Goal: Answer question/provide support: Answer question/provide support

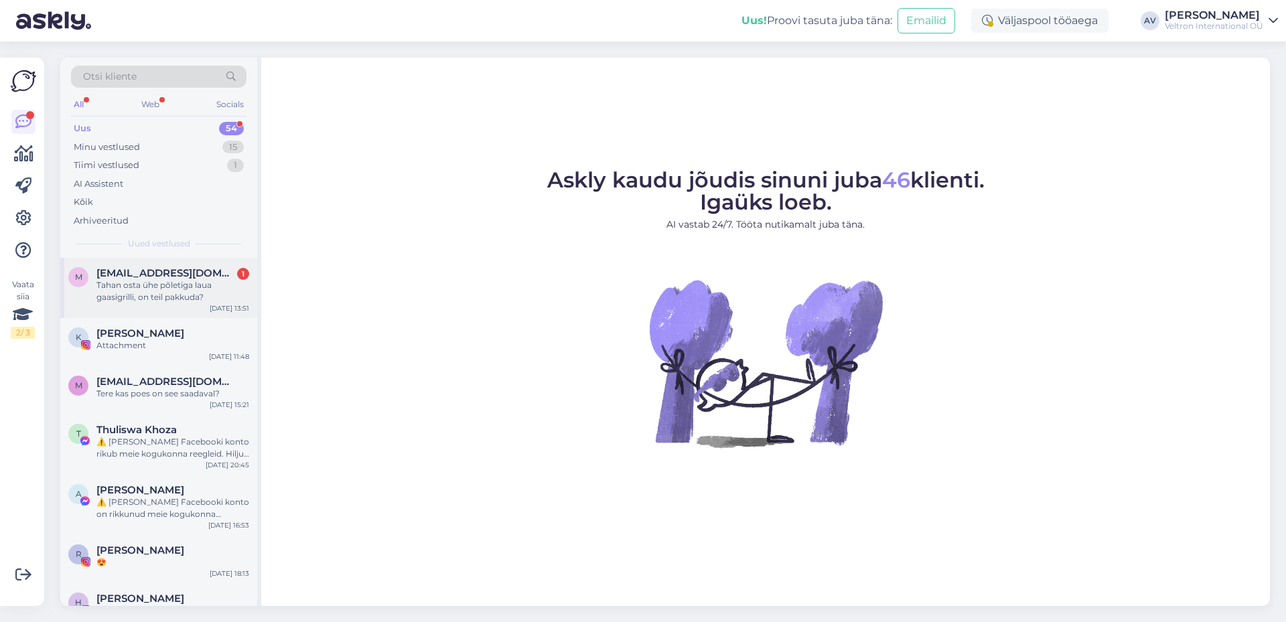
click at [187, 293] on div "Tahan osta ühe põletiga laua gaasigrilli, on teil pakkuda?" at bounding box center [172, 291] width 153 height 24
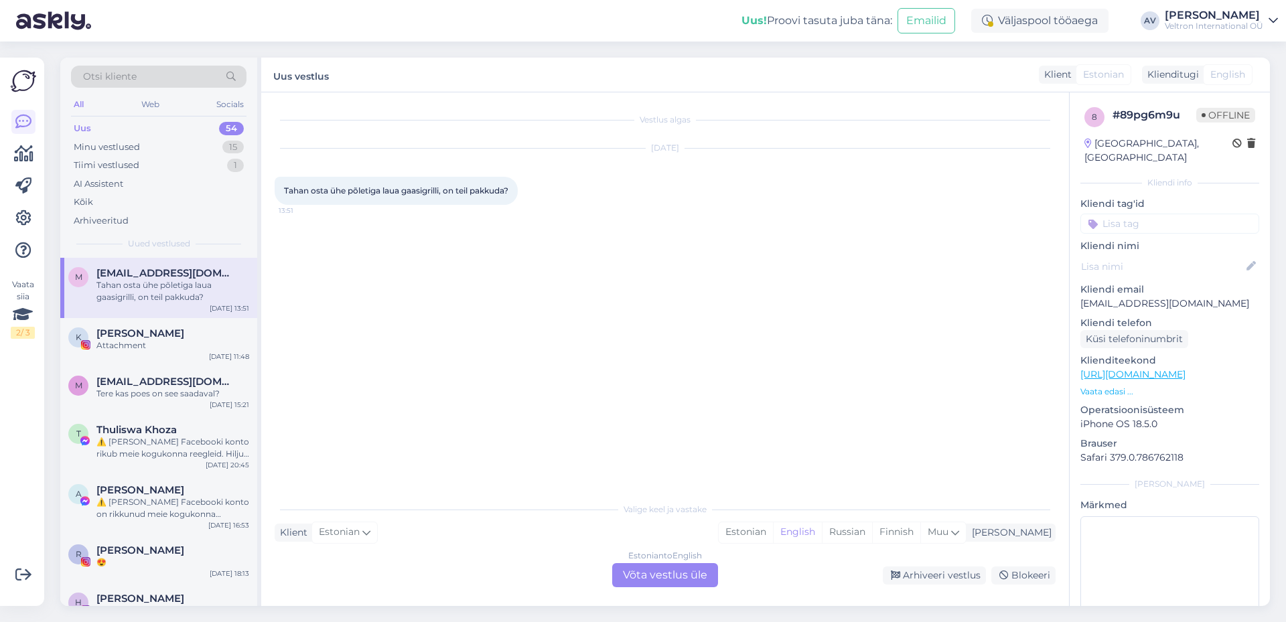
click at [660, 573] on div "Estonian to English Võta vestlus üle" at bounding box center [665, 575] width 106 height 24
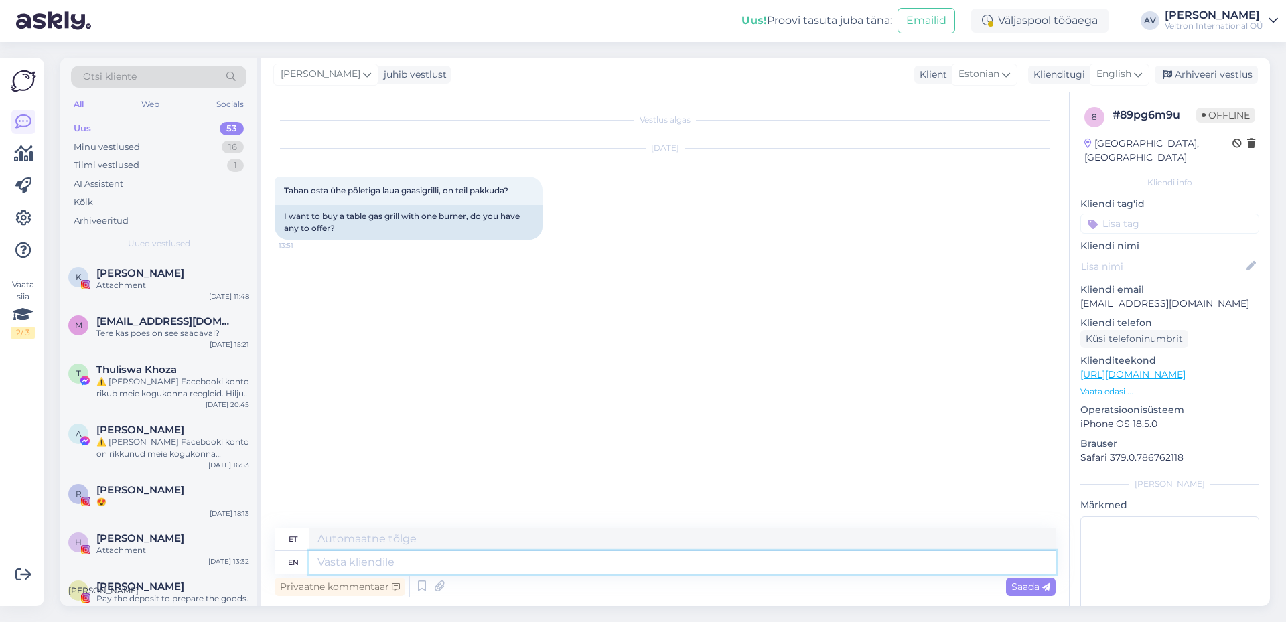
click at [414, 565] on textarea at bounding box center [682, 562] width 746 height 23
type textarea "TEre,"
type textarea "Ter"
type textarea "T"
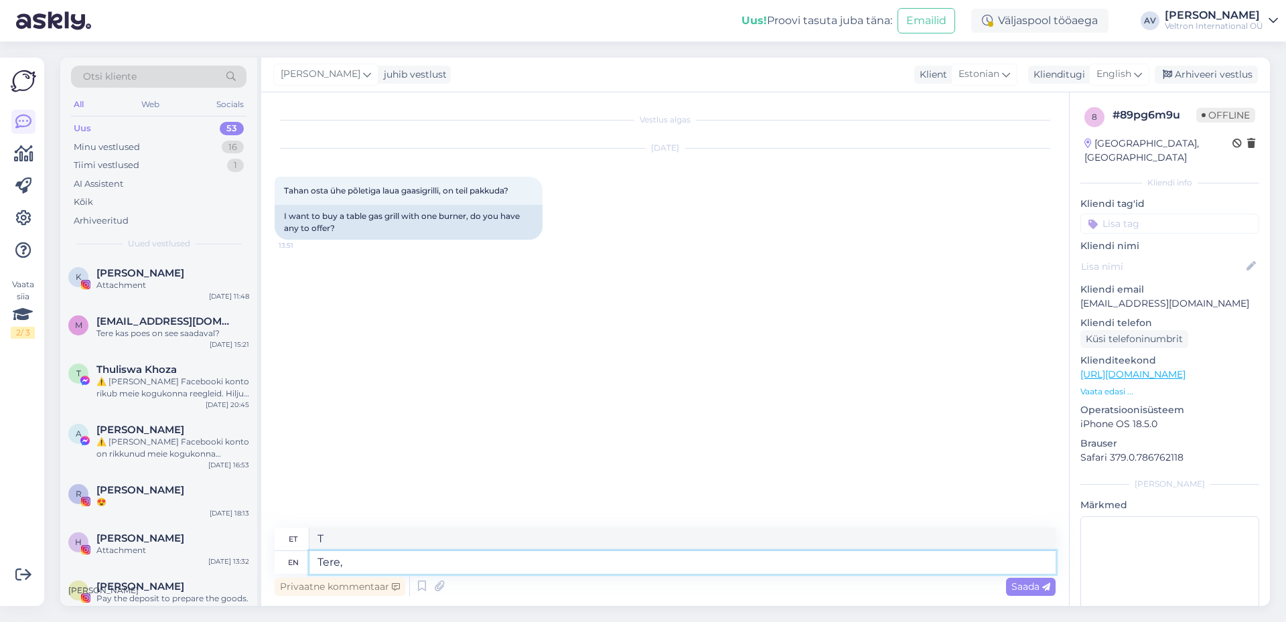
type textarea "Tere,"
type textarea "Tere, kahjuks m"
type textarea "Tere, kahjuks"
type textarea "Tere, kahjuks meiöl"
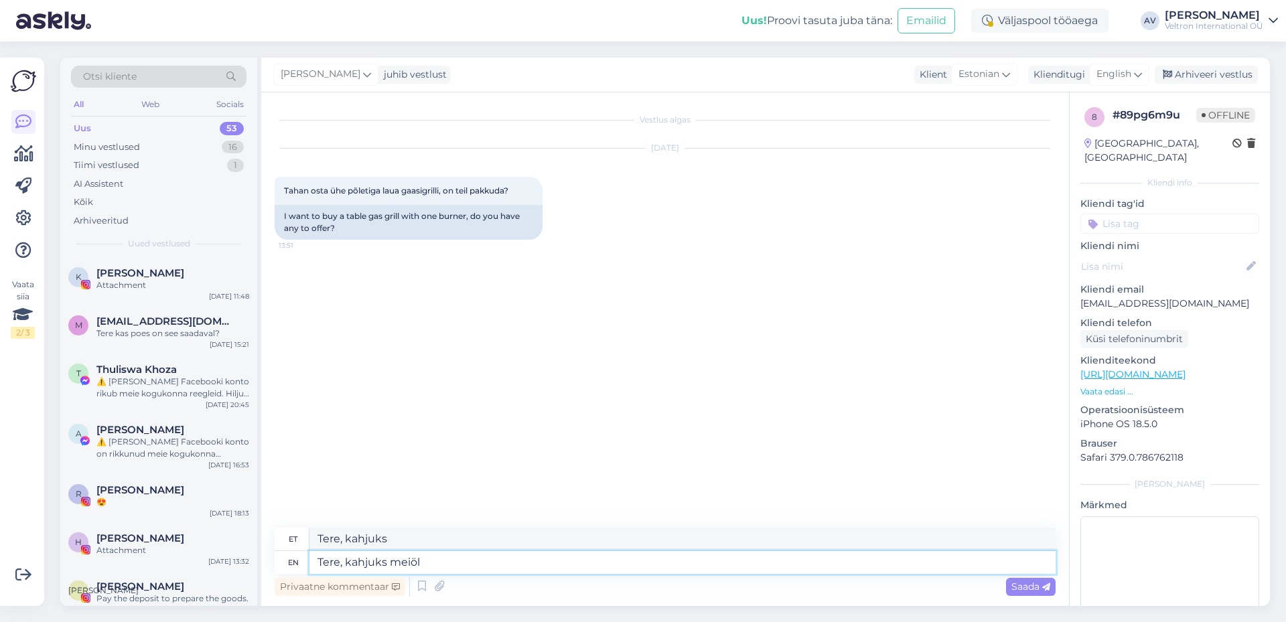
type textarea "Tere, kahjuks meiöl"
type textarea "Tere, kahjuks meil e"
type textarea "Tere, kahjuks meil"
type textarea "Tere, kahjuks [PERSON_NAME] o"
type textarea "Tere, kahjuks [PERSON_NAME]"
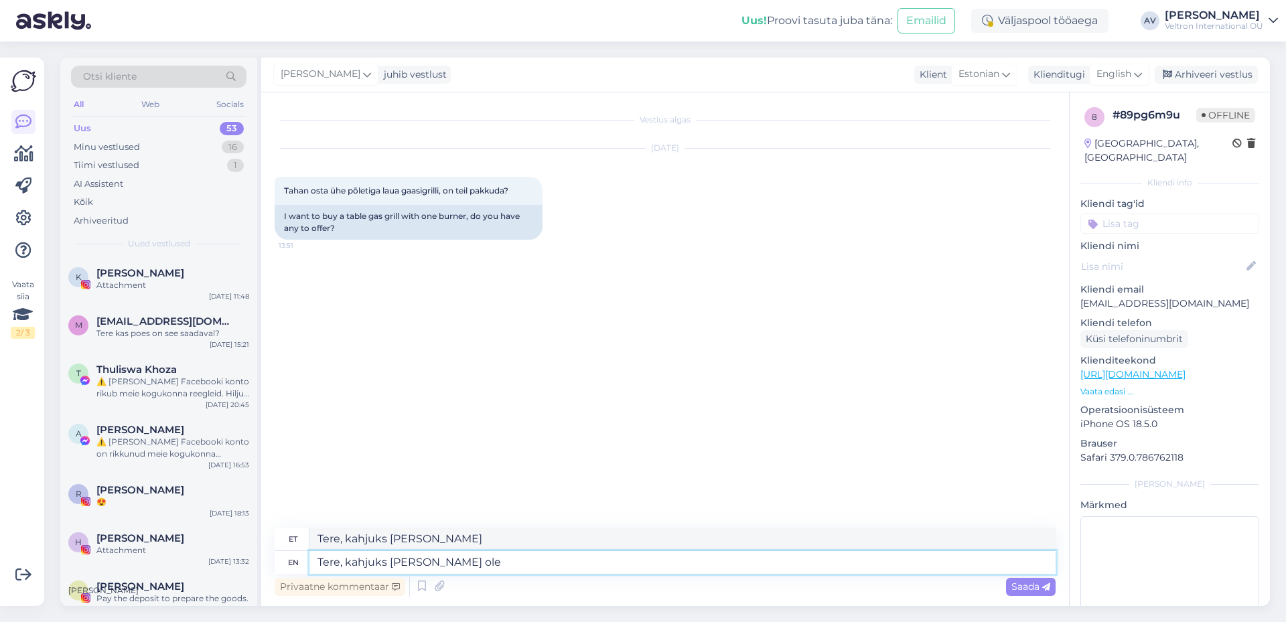
type textarea "Tere, kahjuks [PERSON_NAME] ole"
type textarea "Tere, kahjuks [PERSON_NAME] ole pakkuda"
type textarea "Tere, kahjuks [PERSON_NAME] ole pakkuda."
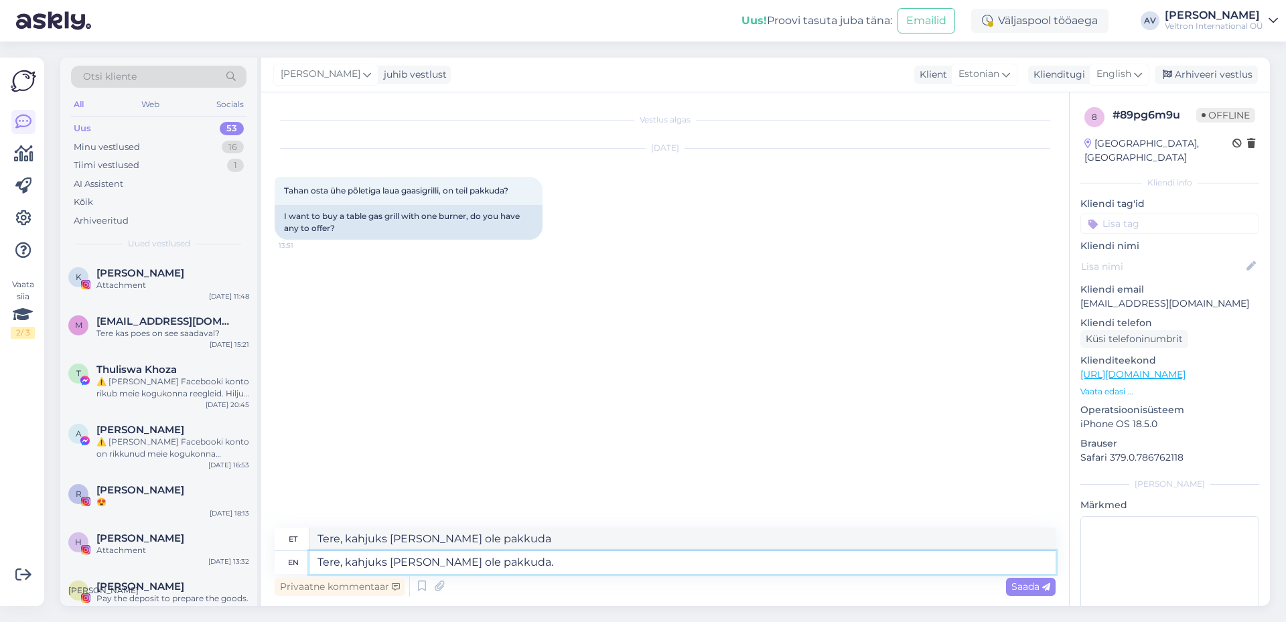
type textarea "Tere, kahjuks [PERSON_NAME] ole pakkuda."
click at [1024, 585] on span "Saada" at bounding box center [1030, 587] width 39 height 12
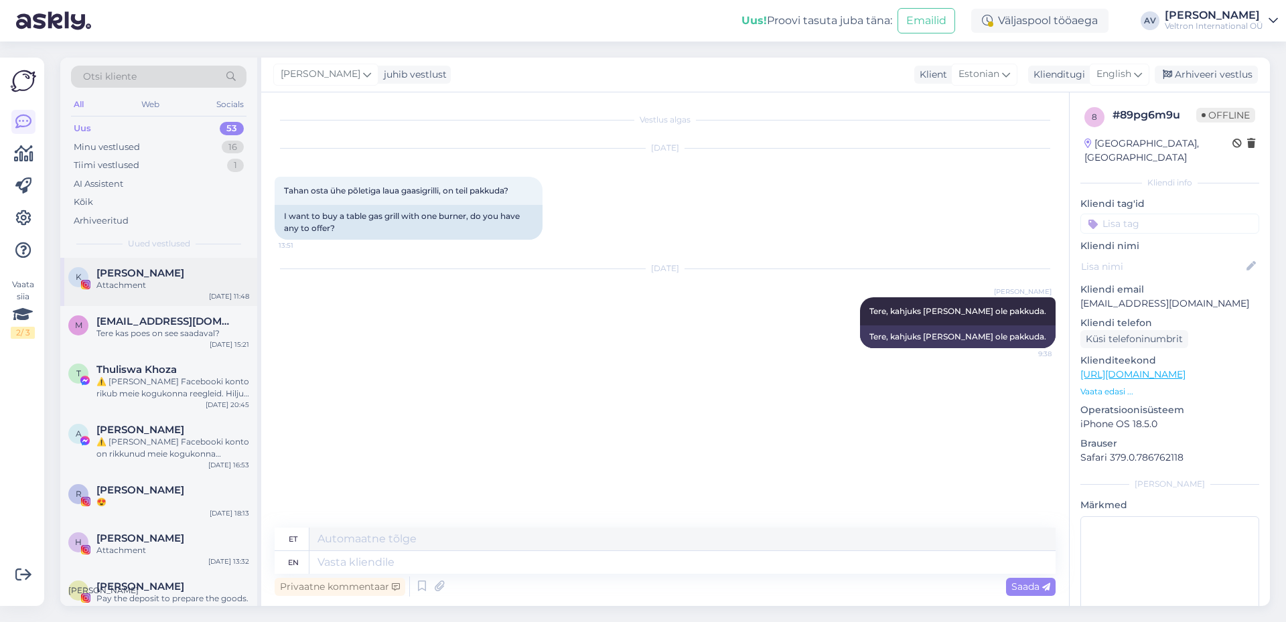
click at [165, 286] on div "Attachment" at bounding box center [172, 285] width 153 height 12
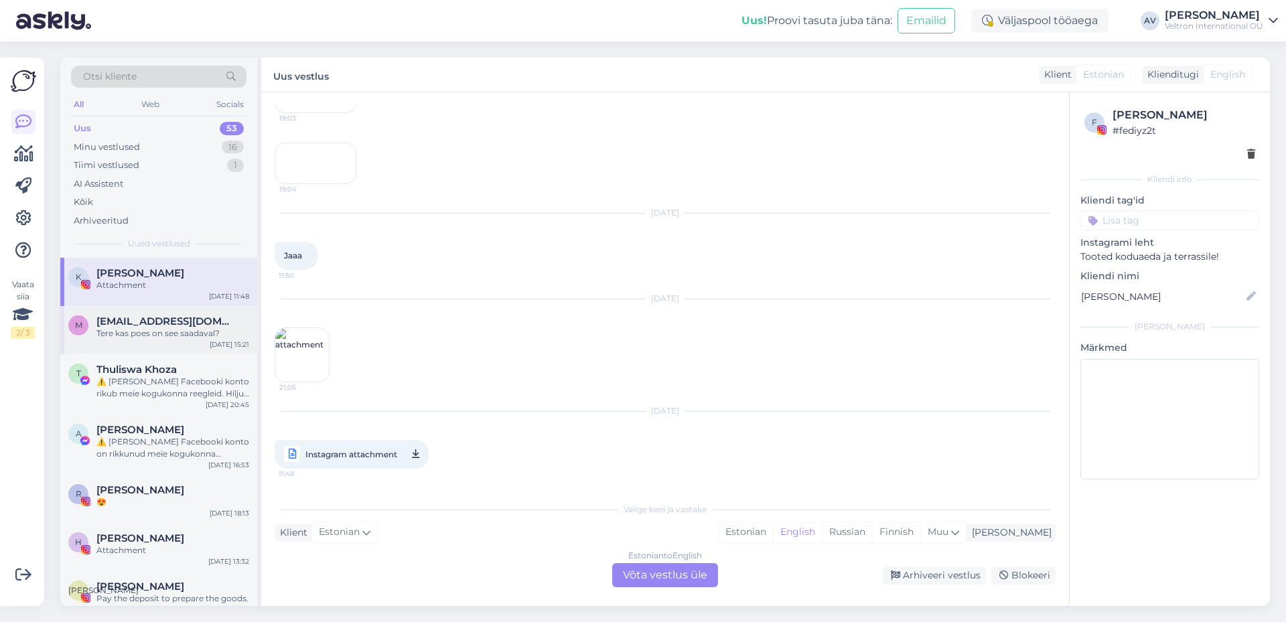
scroll to position [250, 0]
click at [161, 323] on span "[EMAIL_ADDRESS][DOMAIN_NAME]" at bounding box center [165, 321] width 139 height 12
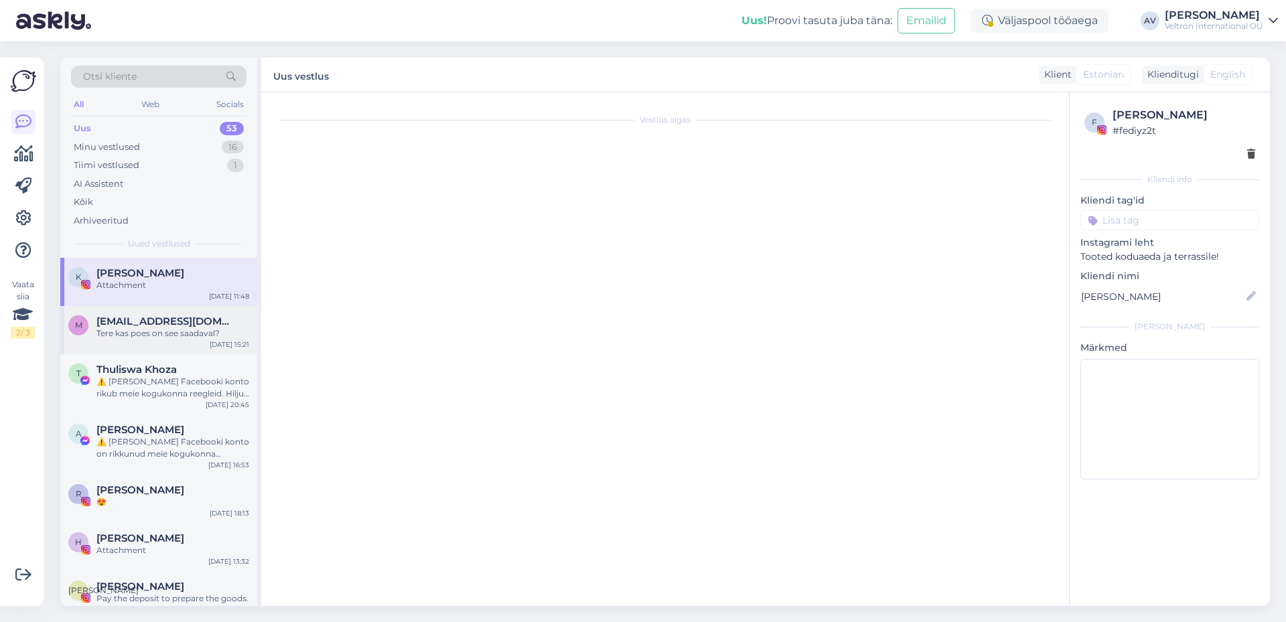
scroll to position [0, 0]
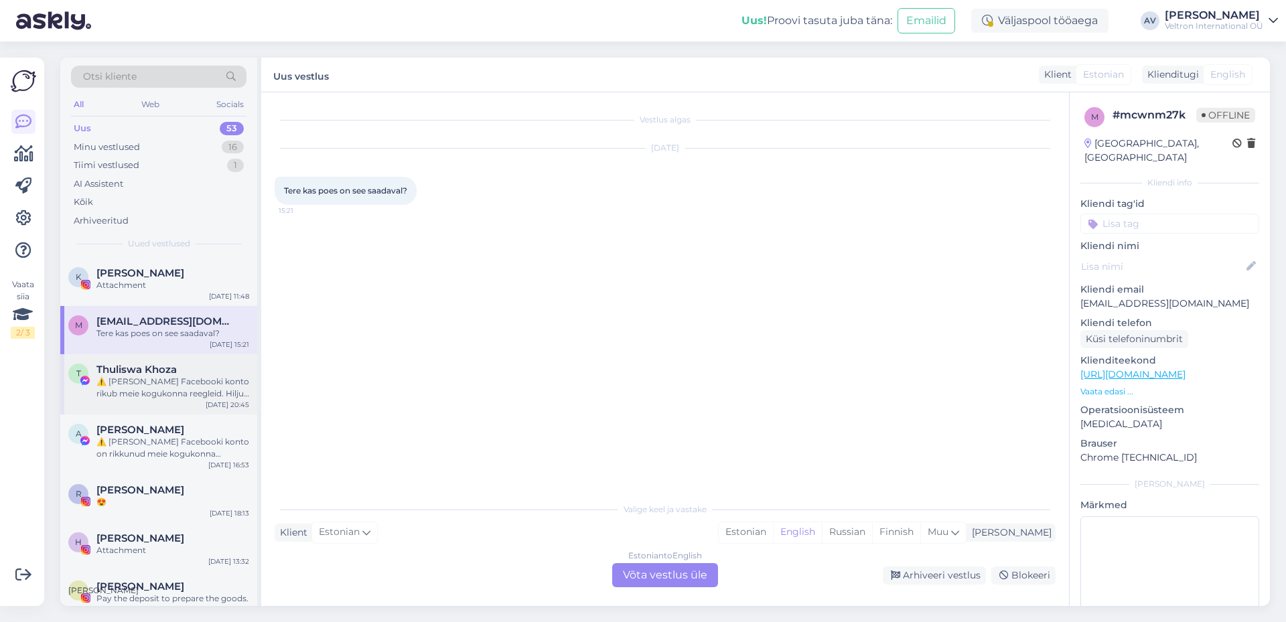
click at [159, 362] on div "T Thuliswa Khoza ⚠️ Teie Facebooki konto rikub meie kogukonna reegleid. Hiljuti…" at bounding box center [158, 384] width 197 height 60
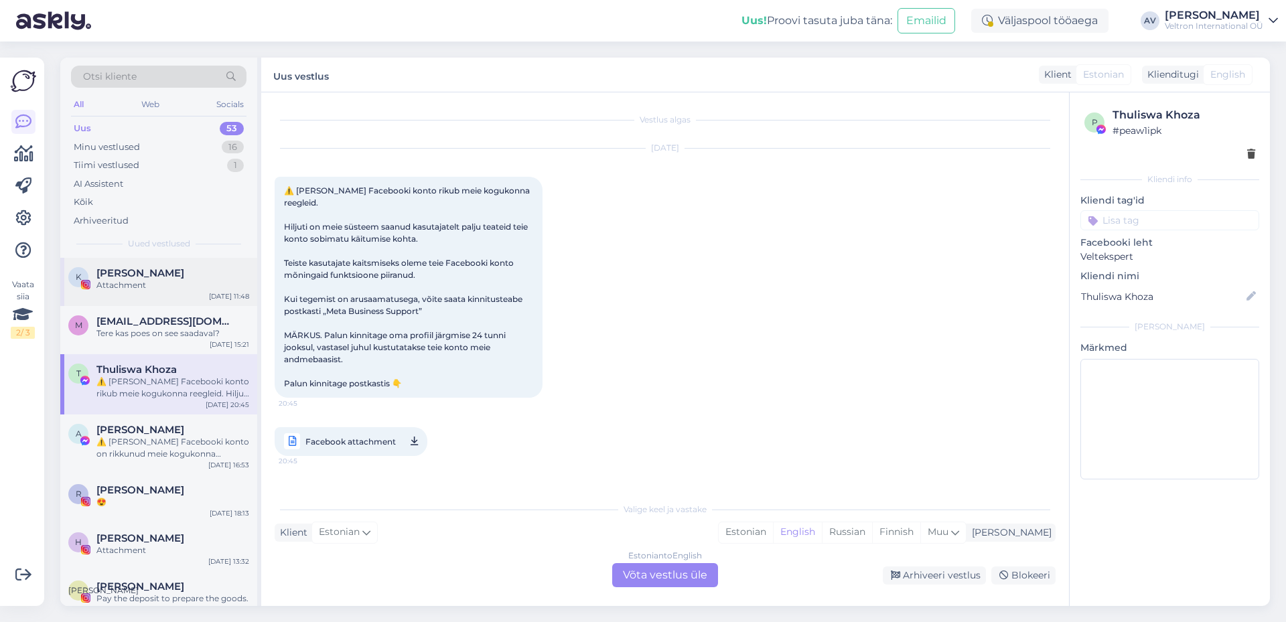
click at [121, 304] on div "K [PERSON_NAME] Attachment [DATE] 11:48" at bounding box center [158, 282] width 197 height 48
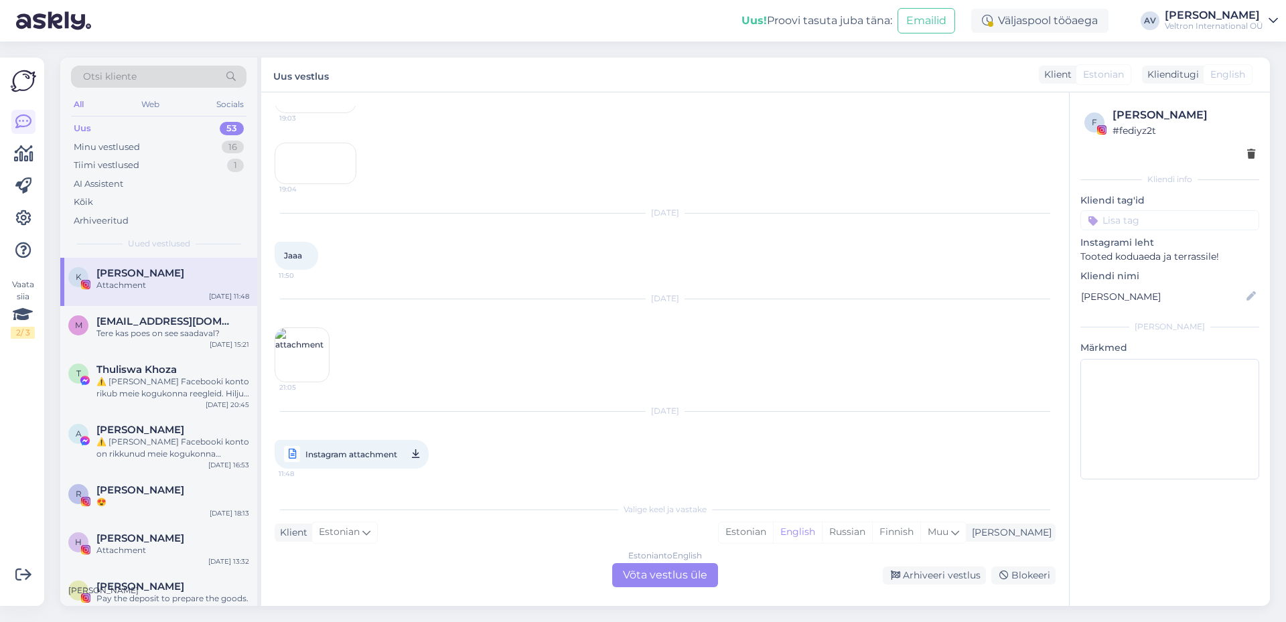
scroll to position [386, 0]
click at [126, 286] on div "Attachment" at bounding box center [172, 285] width 153 height 12
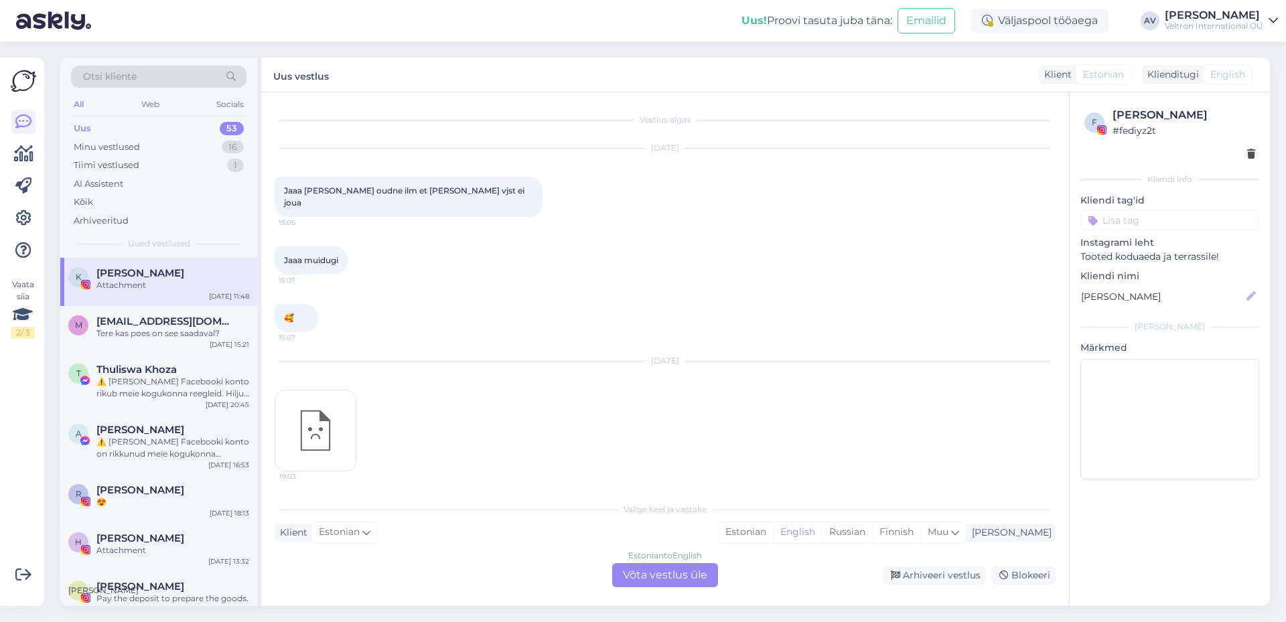
click at [141, 127] on div "Uus 53" at bounding box center [158, 128] width 175 height 19
